Goal: Information Seeking & Learning: Learn about a topic

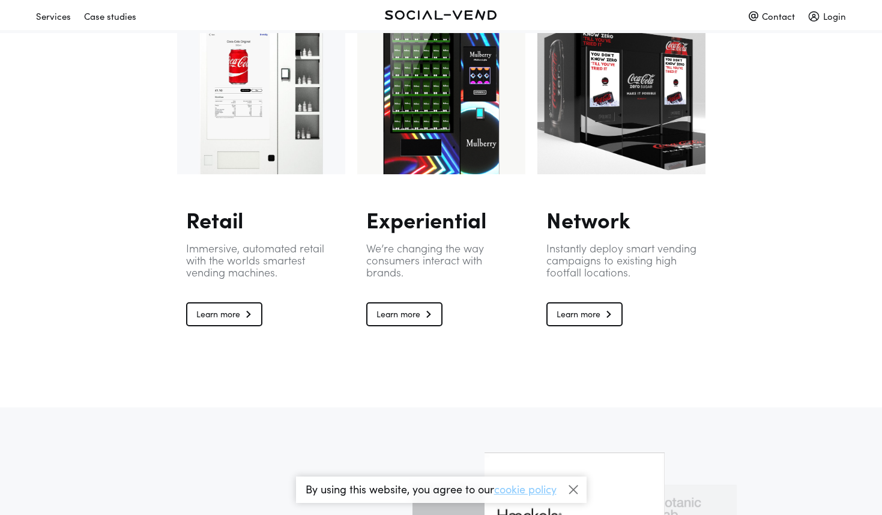
scroll to position [835, 0]
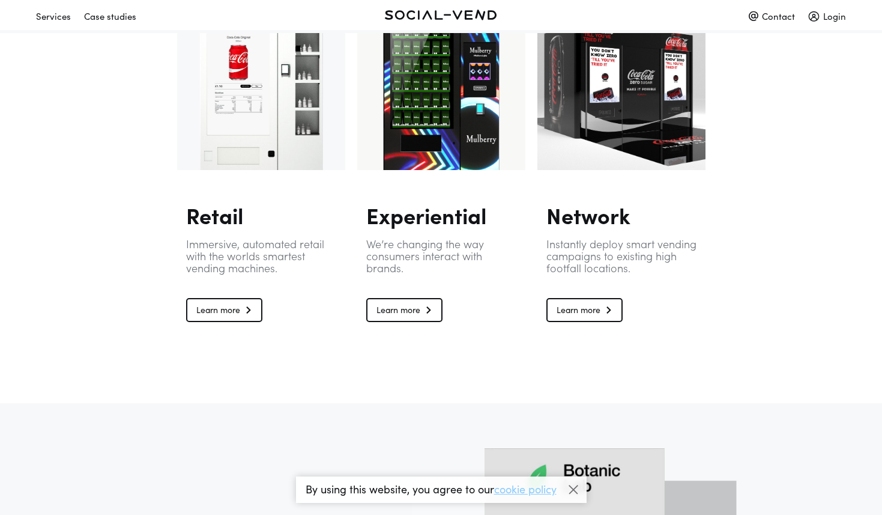
click at [408, 306] on link "Learn more" at bounding box center [404, 310] width 76 height 24
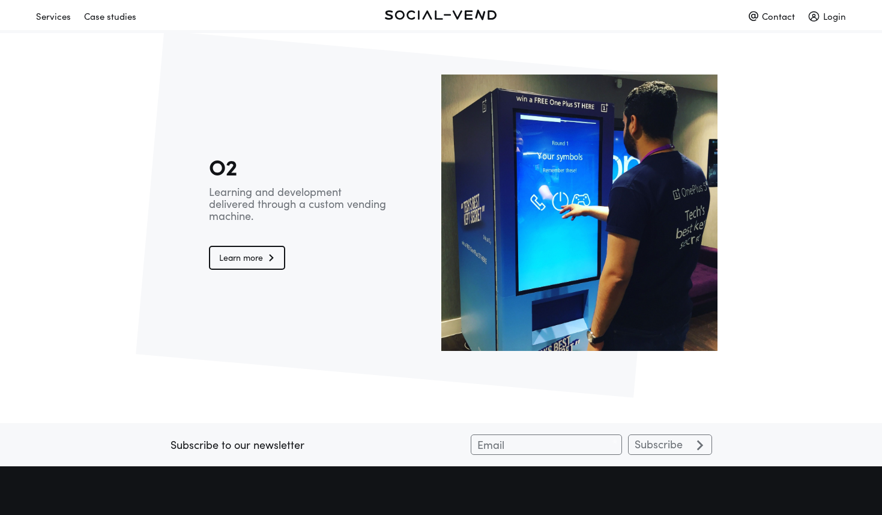
scroll to position [2201, 0]
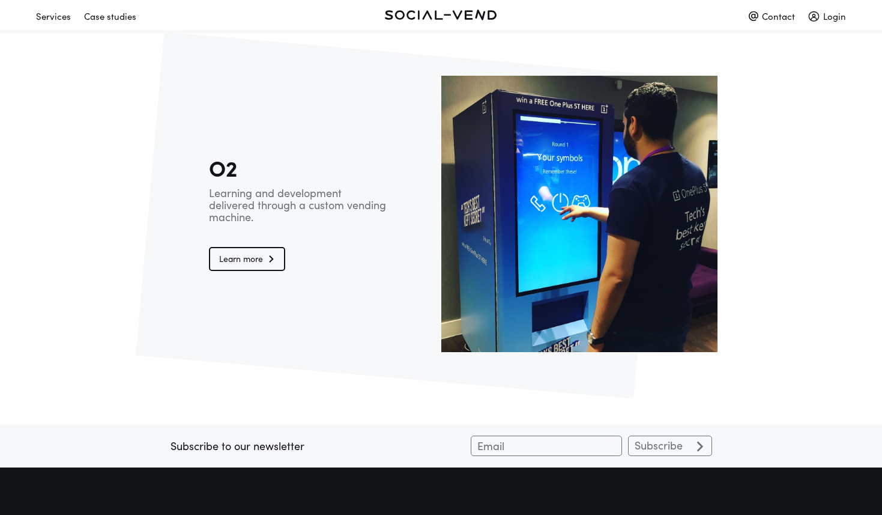
click at [255, 262] on link "Learn more" at bounding box center [247, 259] width 76 height 24
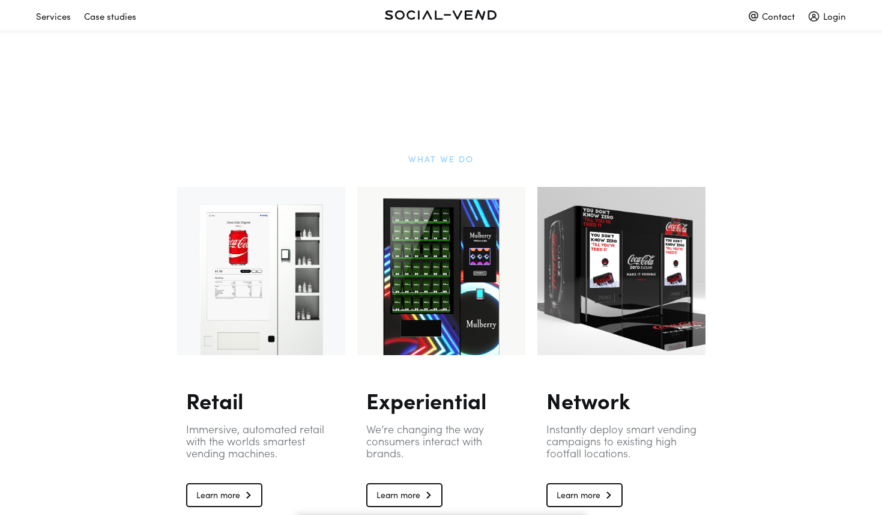
scroll to position [643, 0]
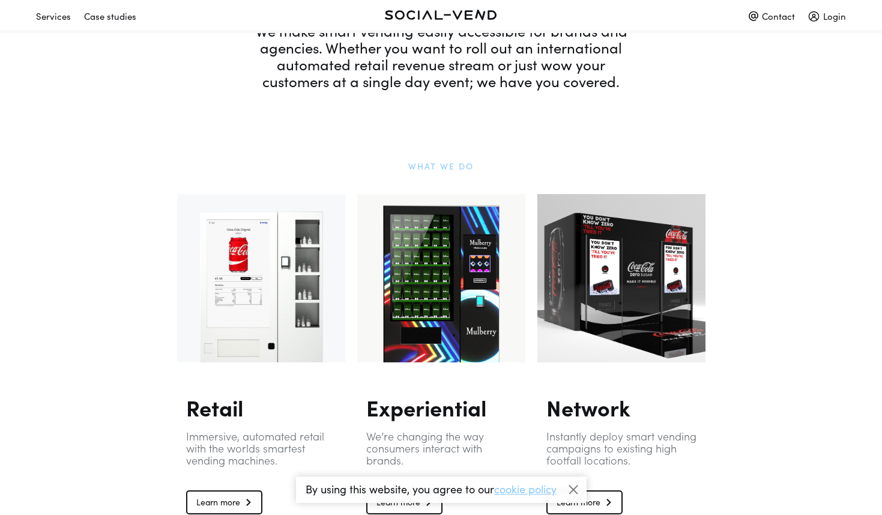
click at [400, 292] on div at bounding box center [441, 278] width 168 height 168
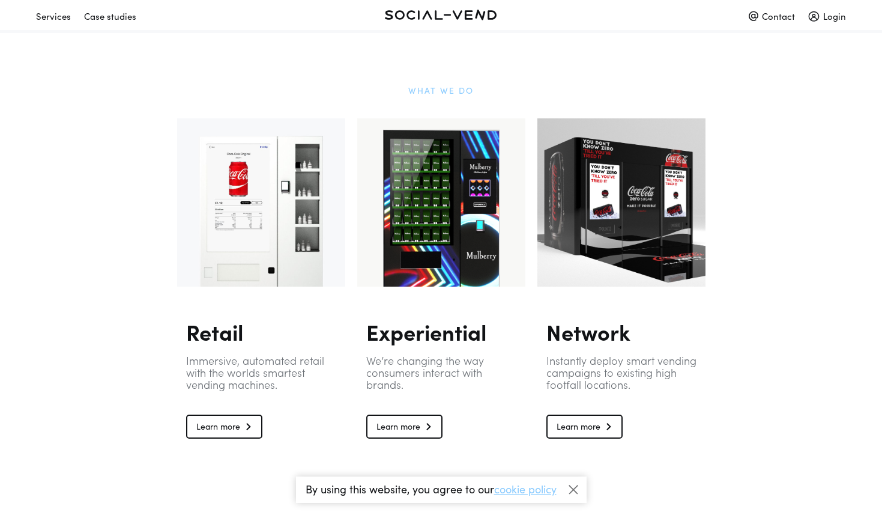
scroll to position [720, 0]
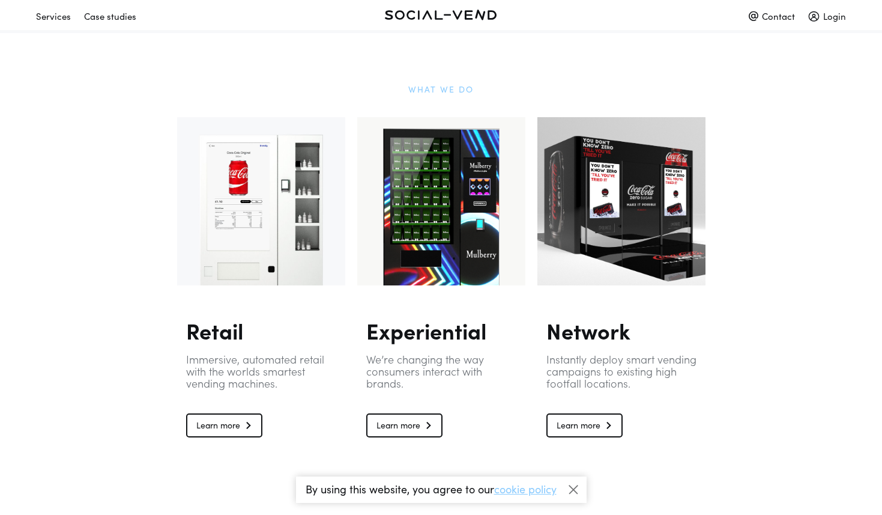
click at [217, 428] on link "Learn more" at bounding box center [224, 425] width 76 height 24
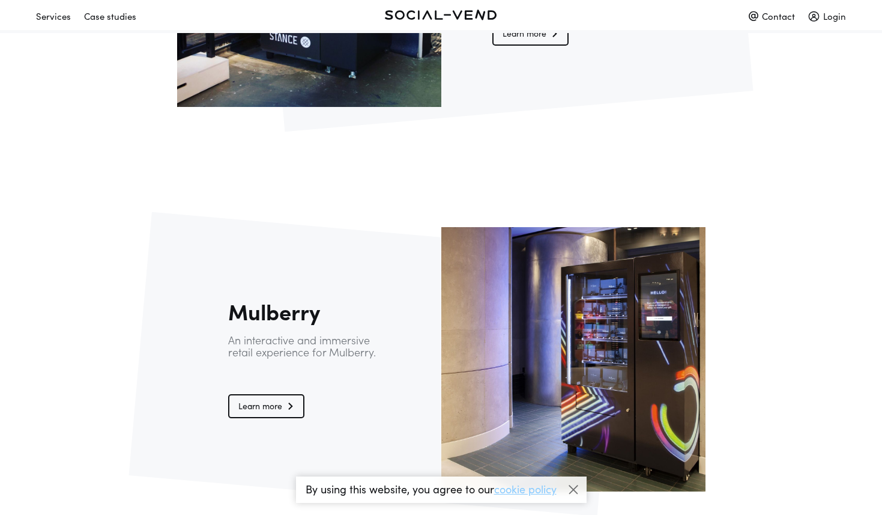
scroll to position [2340, 0]
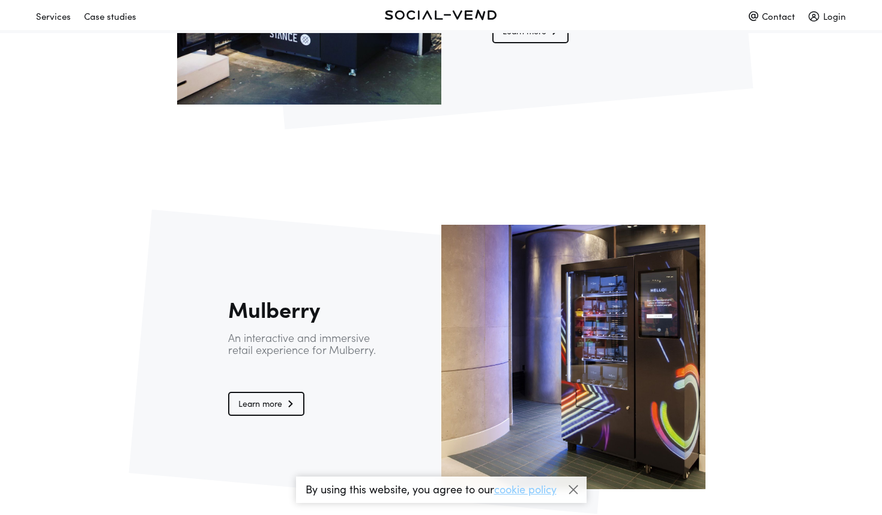
click at [255, 405] on link "Learn more" at bounding box center [266, 403] width 76 height 24
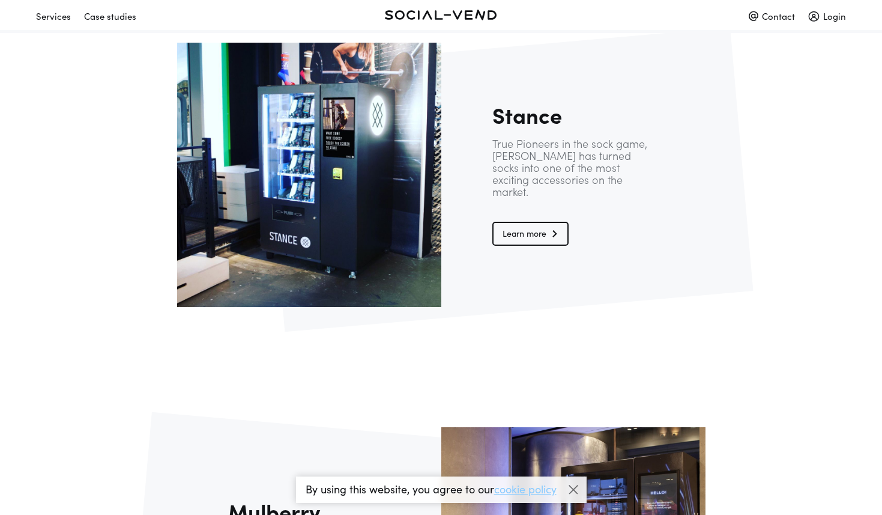
scroll to position [2132, 0]
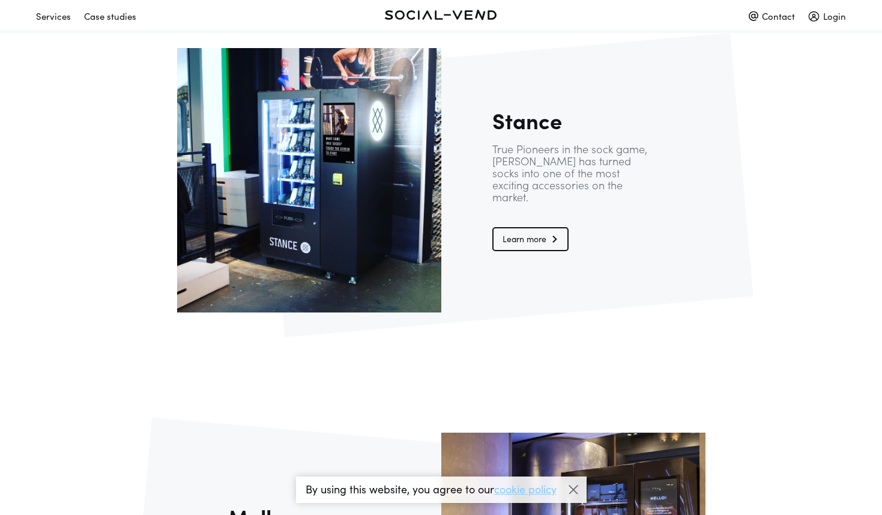
click at [525, 229] on link "Learn more" at bounding box center [530, 239] width 76 height 24
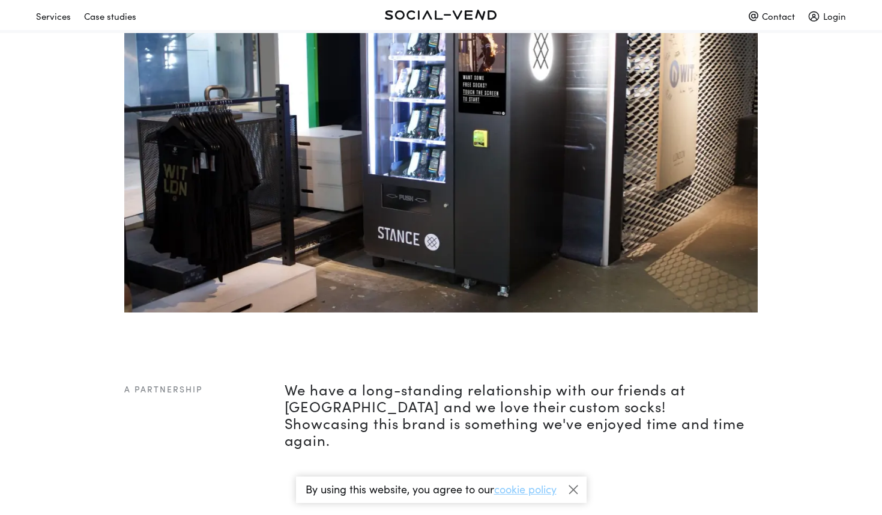
scroll to position [71, 0]
